Goal: Find specific page/section: Find specific page/section

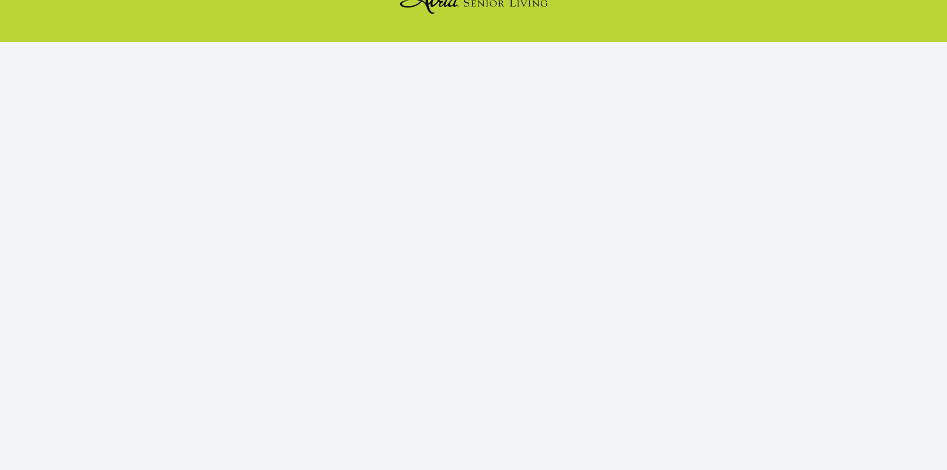
scroll to position [91, 0]
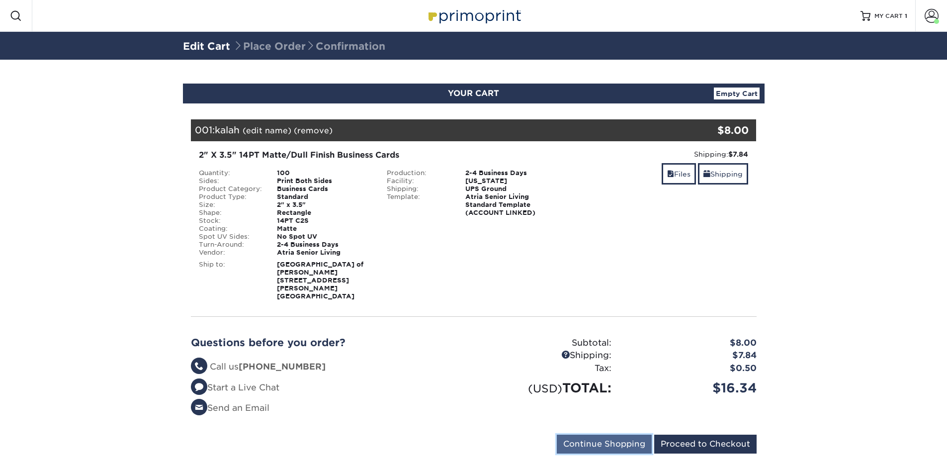
click at [614, 434] on input "Continue Shopping" at bounding box center [603, 443] width 95 height 19
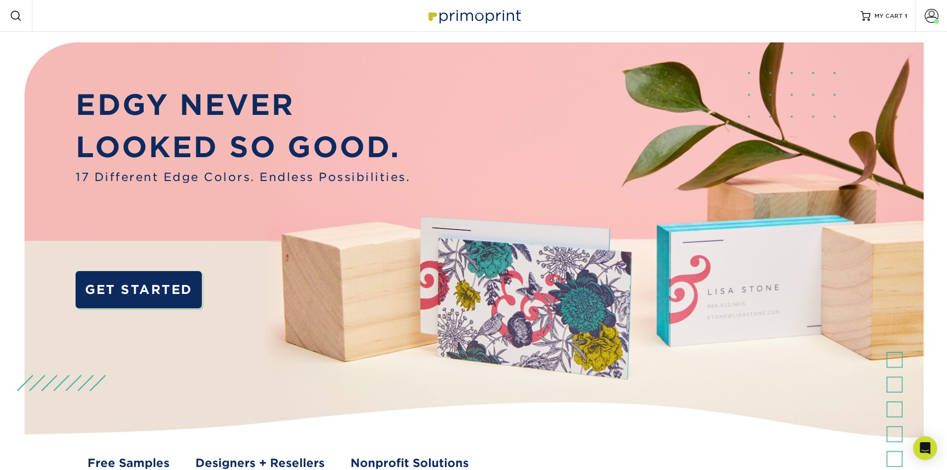
click at [486, 16] on img at bounding box center [473, 15] width 99 height 21
click at [928, 20] on span at bounding box center [931, 16] width 14 height 14
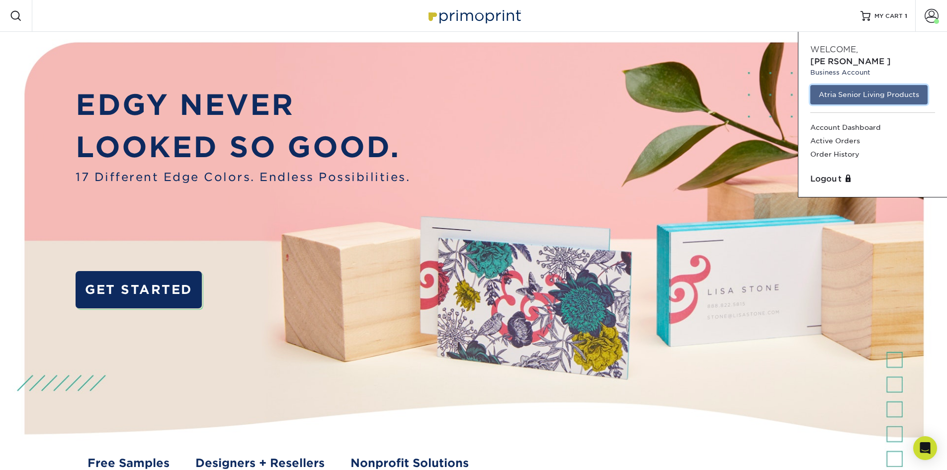
click at [837, 85] on link "Atria Senior Living Products" at bounding box center [868, 94] width 117 height 19
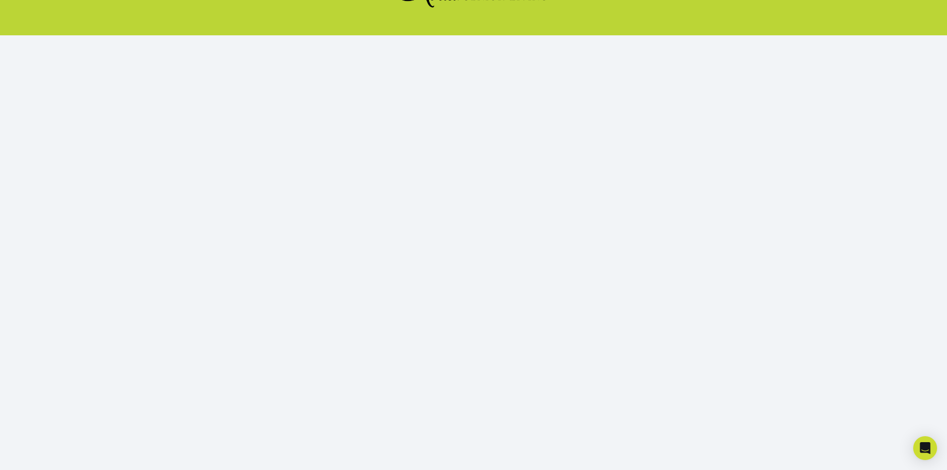
scroll to position [91, 0]
